Goal: Task Accomplishment & Management: Use online tool/utility

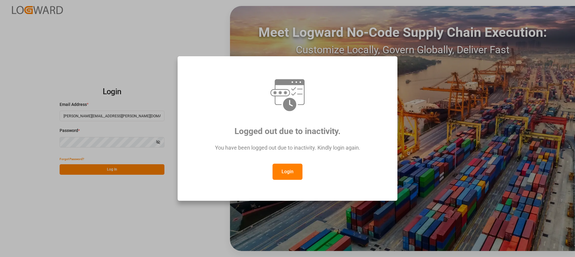
click at [292, 167] on button "Login" at bounding box center [288, 172] width 30 height 16
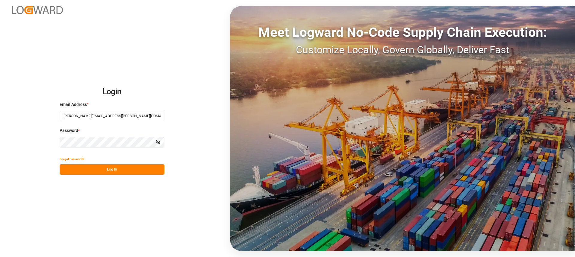
click at [142, 168] on button "Log In" at bounding box center [112, 170] width 105 height 10
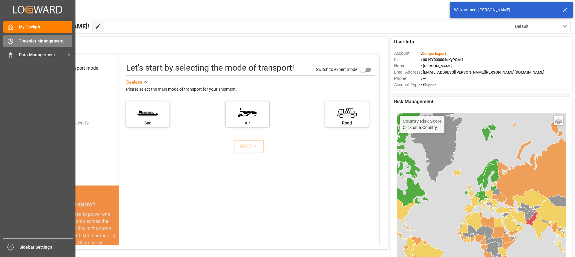
click at [17, 46] on div "Timeslot Management Timeslot Management" at bounding box center [37, 41] width 69 height 12
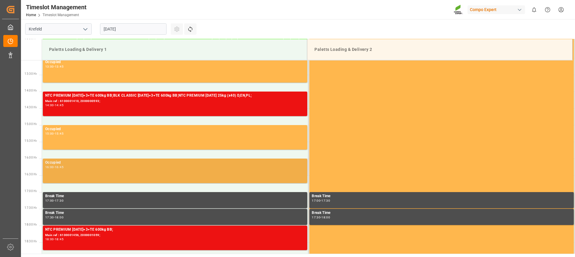
scroll to position [429, 0]
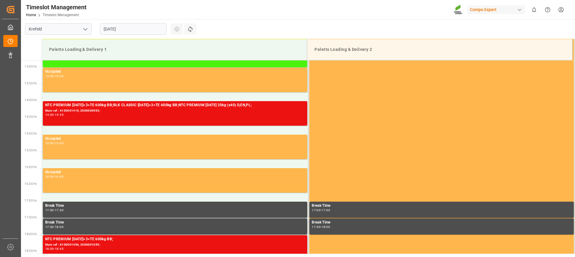
click at [139, 26] on input "[DATE]" at bounding box center [133, 28] width 67 height 11
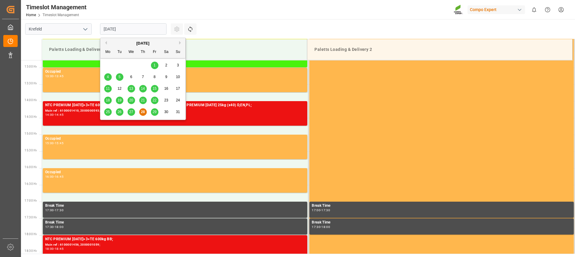
click at [155, 112] on span "29" at bounding box center [155, 112] width 4 height 4
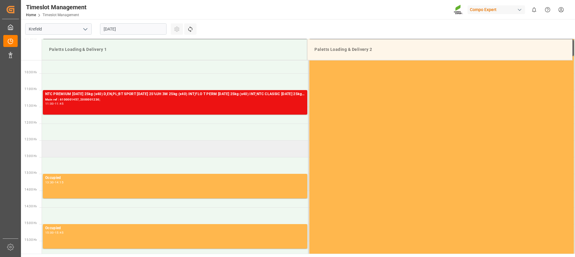
scroll to position [339, 0]
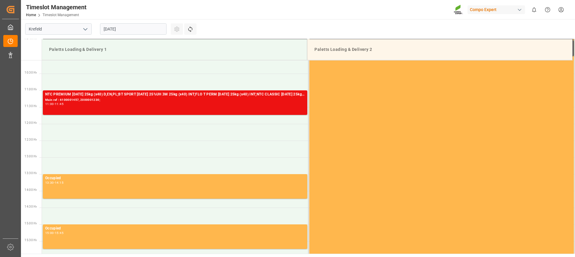
click at [144, 31] on input "[DATE]" at bounding box center [133, 28] width 67 height 11
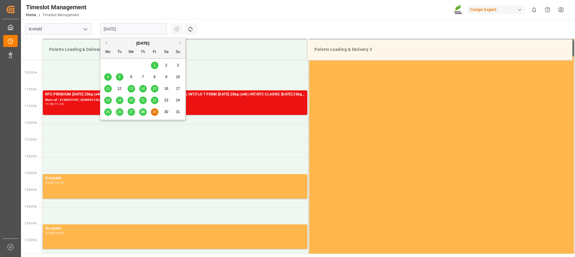
click at [143, 113] on span "28" at bounding box center [143, 112] width 4 height 4
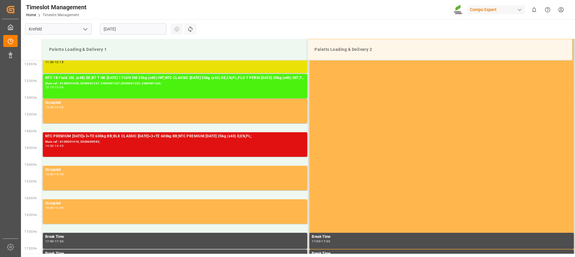
scroll to position [399, 0]
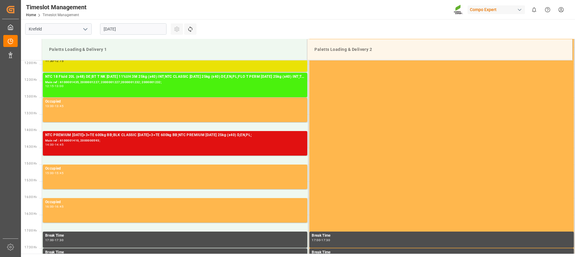
click at [88, 137] on div "NTC PREMIUM [DATE]+3+TE 600kg BB;BLK CLASSIC [DATE]+3+TE 600kg BB;NTC PREMIUM […" at bounding box center [175, 135] width 260 height 6
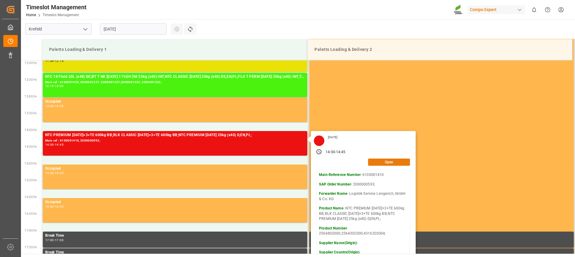
click at [390, 163] on button "Open" at bounding box center [389, 162] width 42 height 7
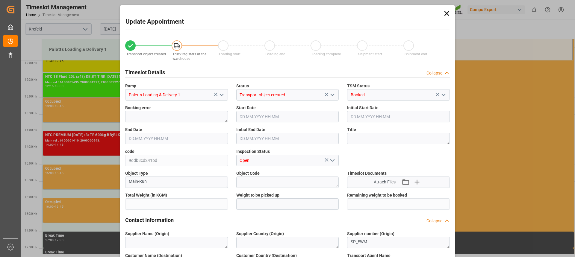
type input "22492"
type input "0"
type input "[DATE] 14:00"
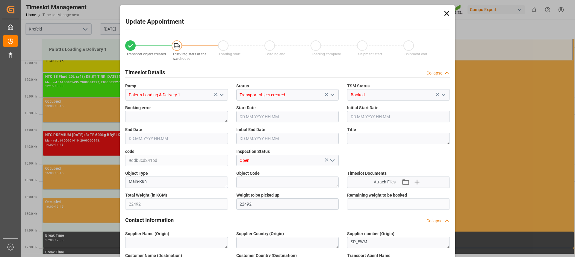
type input "[DATE] 14:45"
type input "[DATE] 14:30"
type input "[DATE] 07:26"
type input "[DATE] 06:20"
click at [298, 114] on input "[DATE] 14:00" at bounding box center [287, 116] width 103 height 11
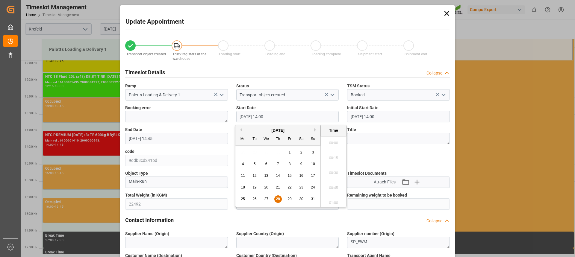
scroll to position [811, 0]
click at [286, 199] on div "25 26 27 28 29 30 31" at bounding box center [278, 200] width 82 height 12
click at [289, 198] on span "29" at bounding box center [290, 199] width 4 height 4
click at [334, 184] on li "12:45" at bounding box center [333, 186] width 25 height 15
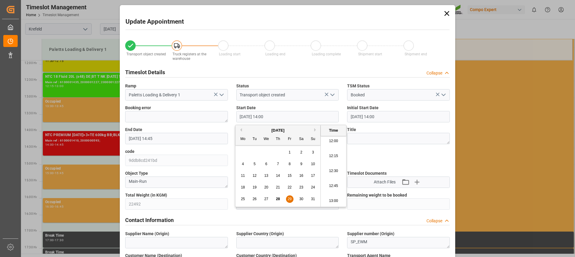
type input "[DATE] 12:45"
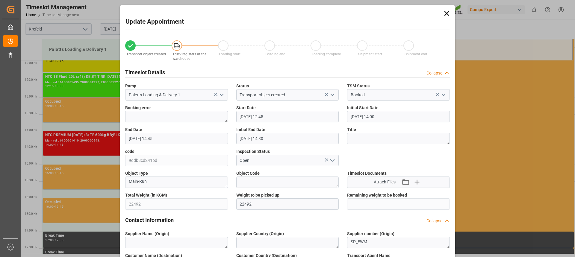
click at [162, 137] on input "[DATE] 14:45" at bounding box center [176, 138] width 103 height 11
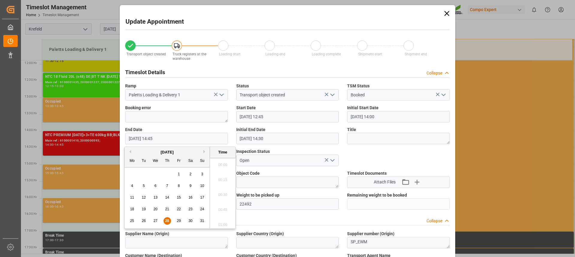
scroll to position [856, 0]
click at [179, 222] on span "29" at bounding box center [179, 221] width 4 height 4
click at [220, 178] on li "13:30" at bounding box center [222, 178] width 25 height 15
type input "[DATE] 13:30"
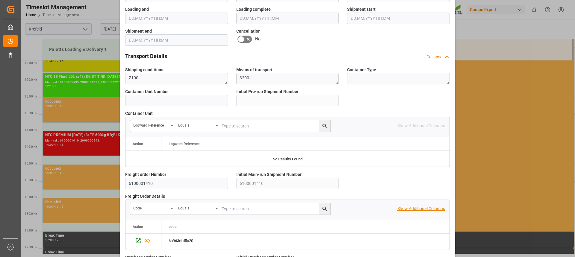
scroll to position [534, 0]
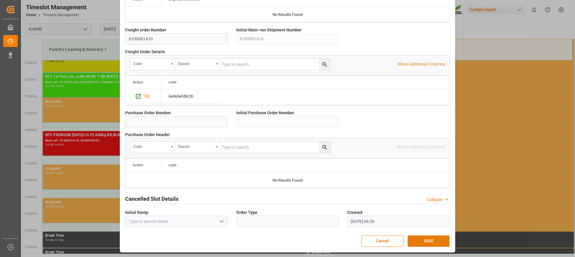
click at [427, 239] on button "SAVE" at bounding box center [429, 241] width 42 height 11
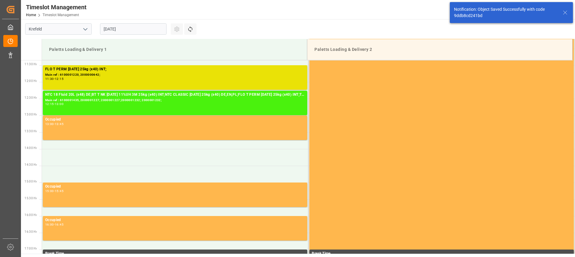
scroll to position [399, 0]
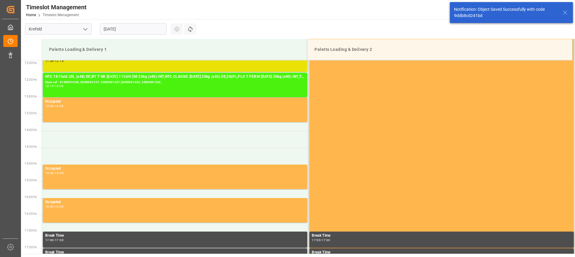
click at [128, 31] on input "[DATE]" at bounding box center [133, 28] width 67 height 11
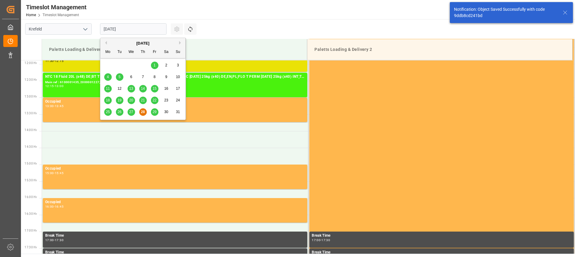
click at [155, 113] on span "29" at bounding box center [155, 112] width 4 height 4
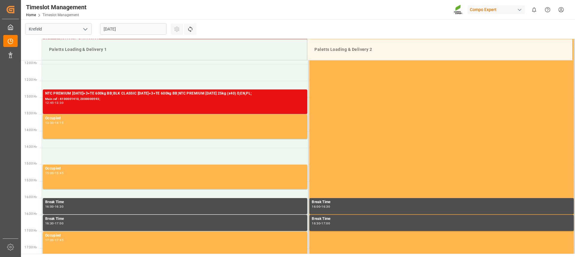
scroll to position [369, 0]
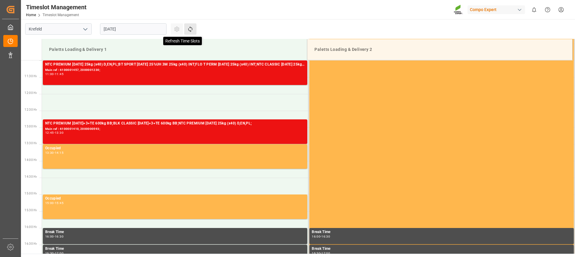
click at [190, 30] on icon at bounding box center [190, 29] width 6 height 6
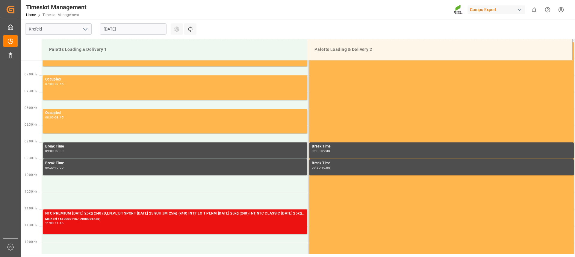
scroll to position [219, 0]
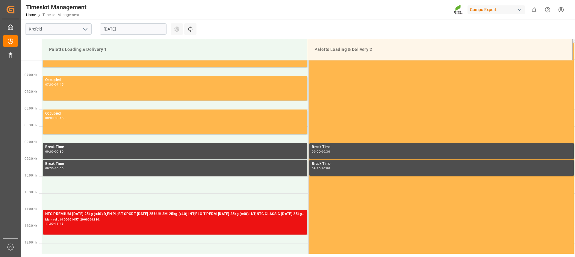
click at [121, 28] on input "[DATE]" at bounding box center [133, 28] width 67 height 11
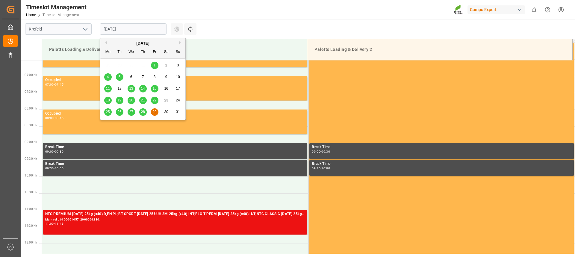
click at [147, 112] on div "28" at bounding box center [142, 112] width 7 height 7
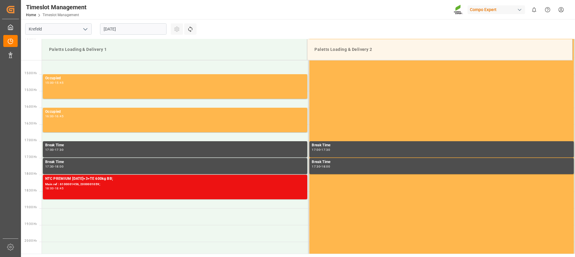
scroll to position [459, 0]
